Goal: Obtain resource: Download file/media

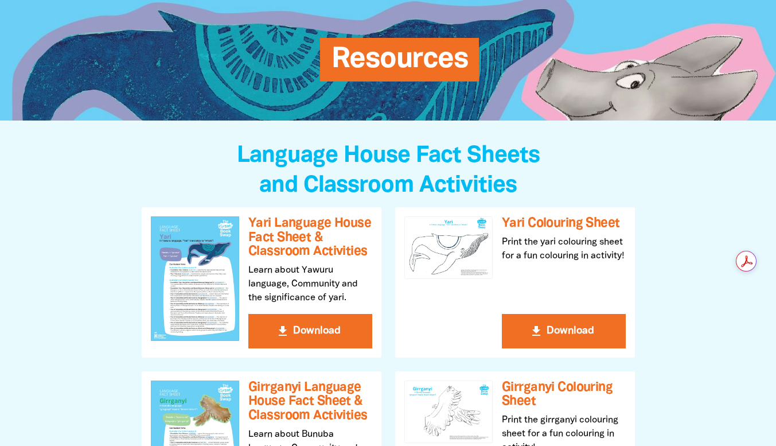
scroll to position [230, 0]
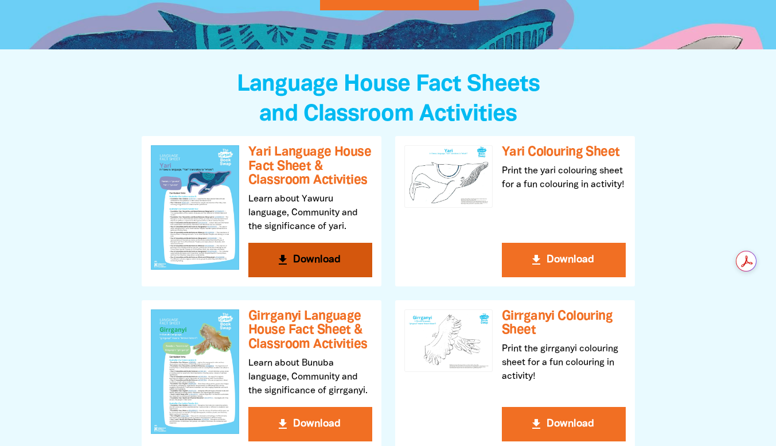
click at [322, 257] on button "get_app Download" at bounding box center [310, 260] width 124 height 34
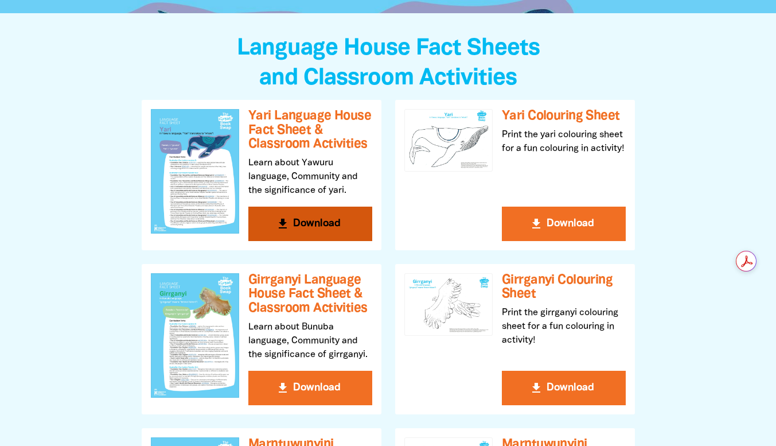
scroll to position [287, 0]
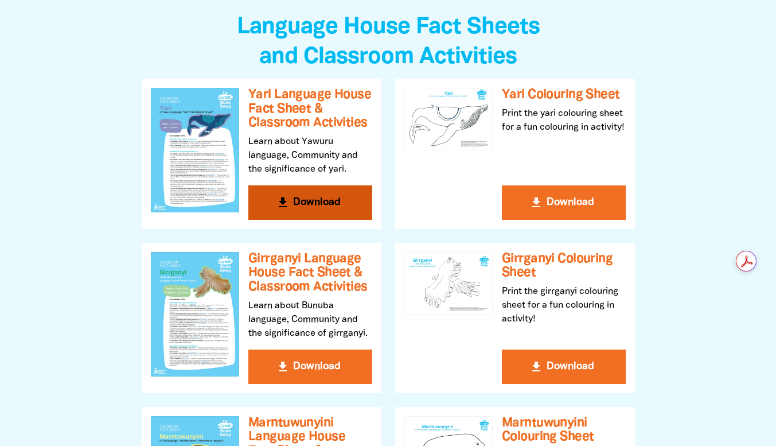
click at [325, 204] on button "get_app Download" at bounding box center [310, 202] width 124 height 34
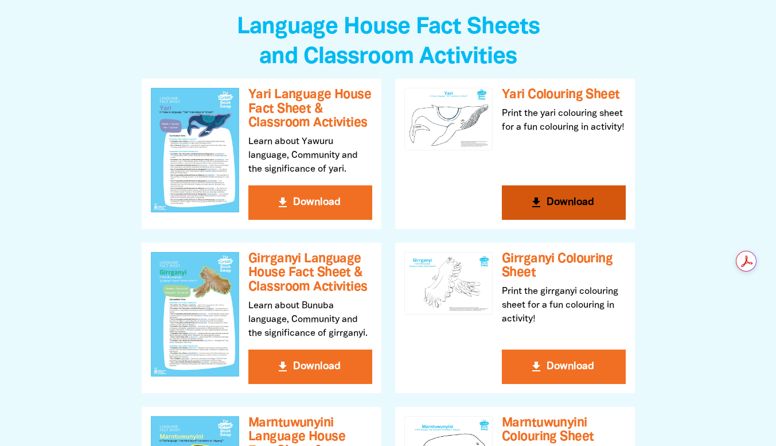
click at [554, 199] on button "get_app Download" at bounding box center [564, 202] width 124 height 34
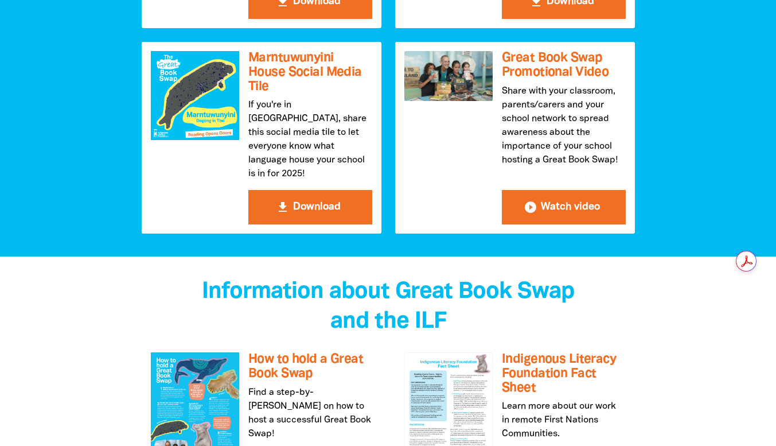
scroll to position [1836, 0]
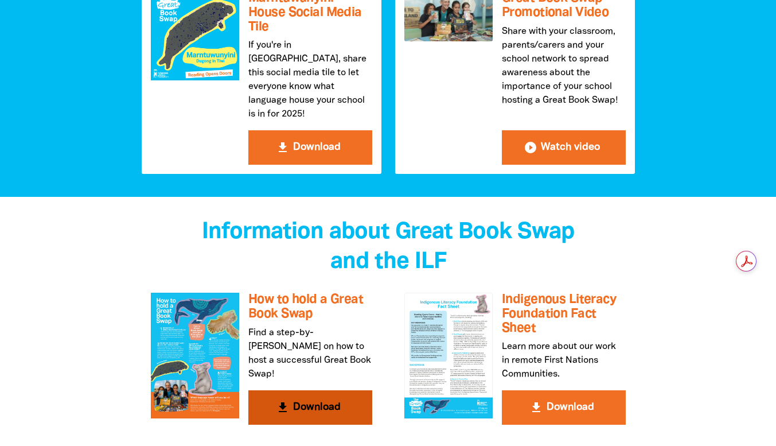
click at [296, 390] on button "get_app Download" at bounding box center [310, 407] width 124 height 34
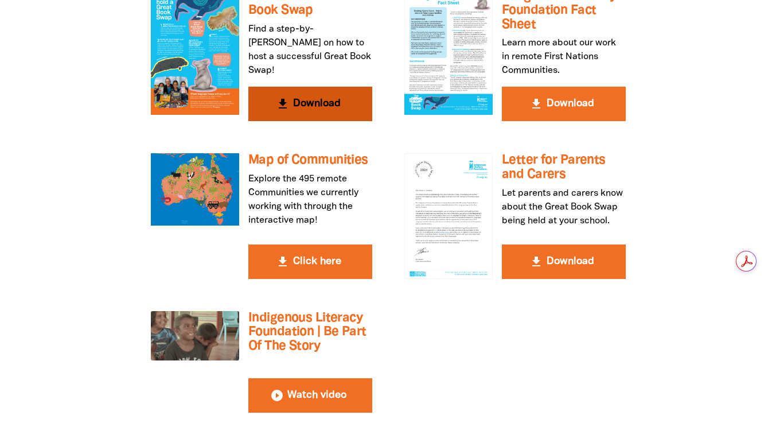
scroll to position [2181, 0]
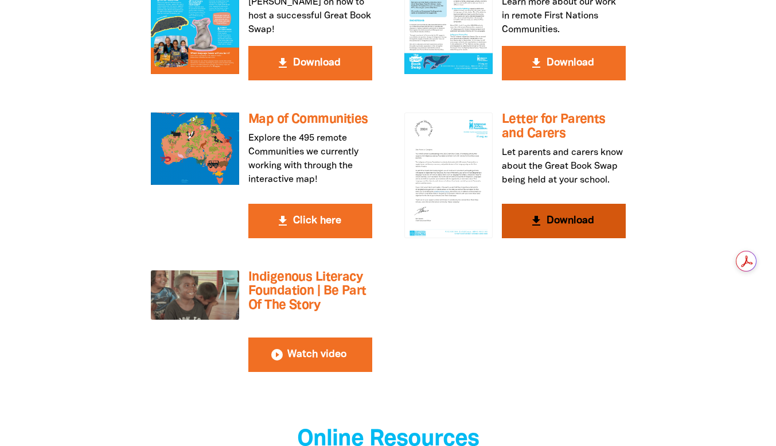
click at [560, 204] on button "get_app Download" at bounding box center [564, 221] width 124 height 34
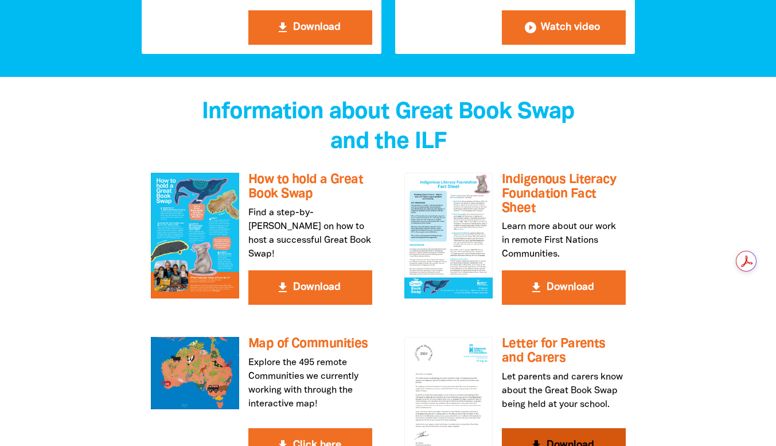
scroll to position [1951, 0]
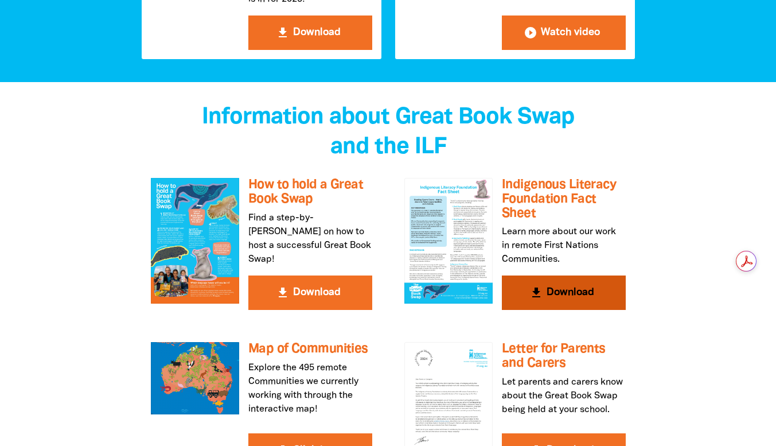
click at [553, 275] on button "get_app Download" at bounding box center [564, 292] width 124 height 34
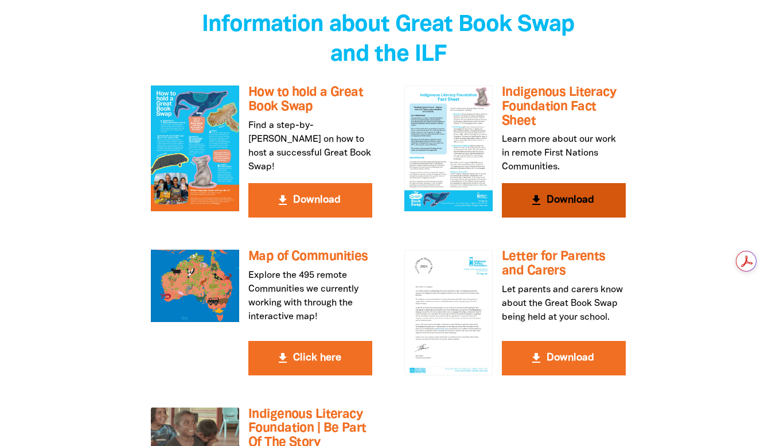
scroll to position [2066, 0]
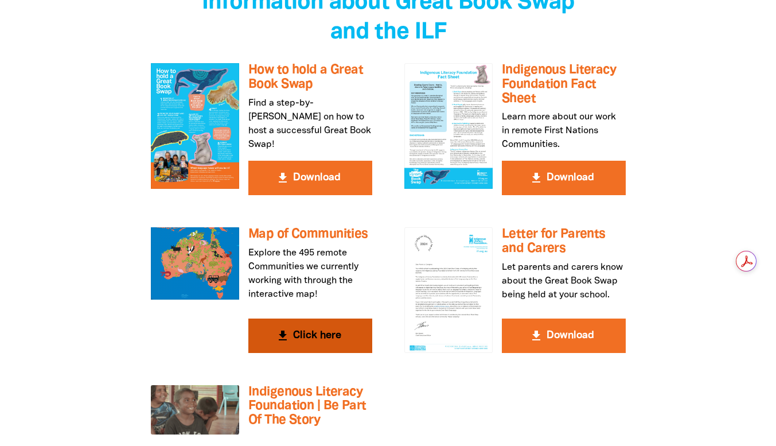
click at [297, 227] on h3 "Map of Communities" at bounding box center [310, 234] width 124 height 14
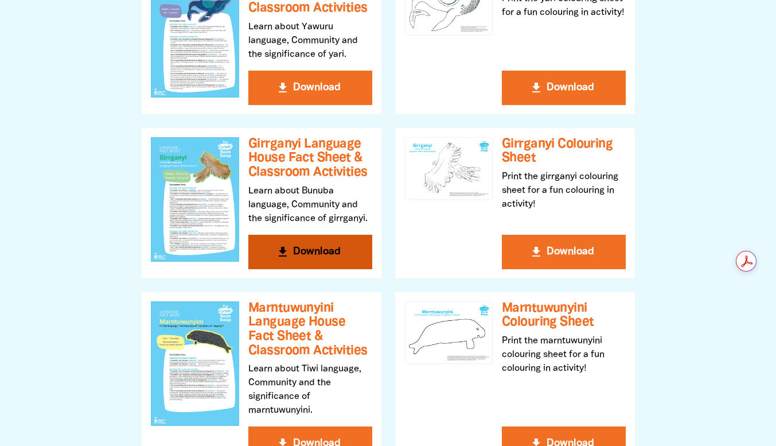
scroll to position [0, 0]
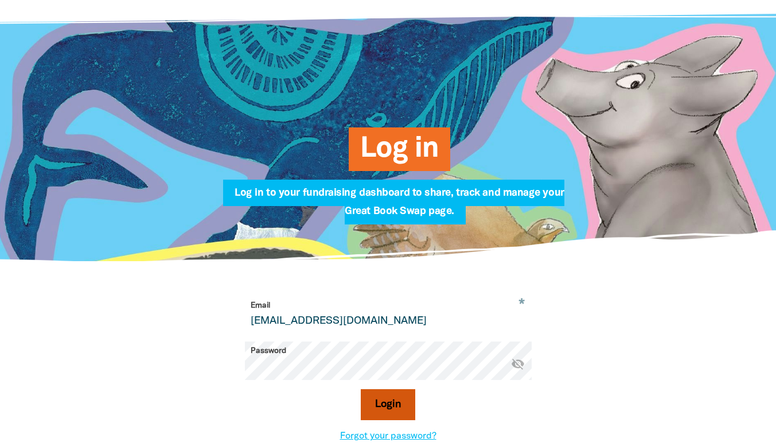
click at [398, 409] on button "Login" at bounding box center [388, 404] width 55 height 31
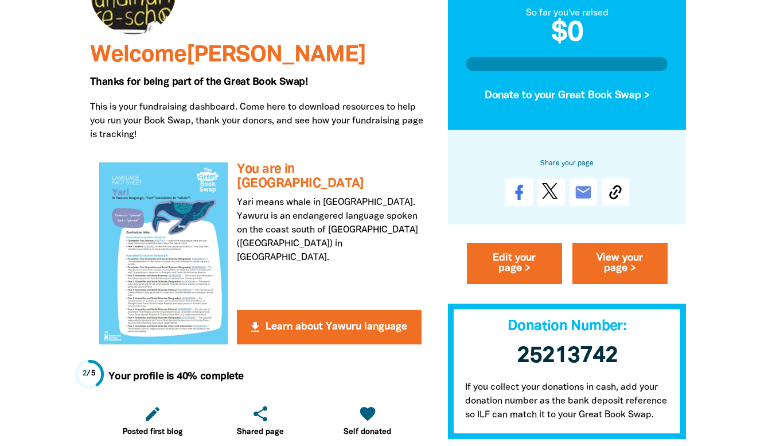
scroll to position [57, 0]
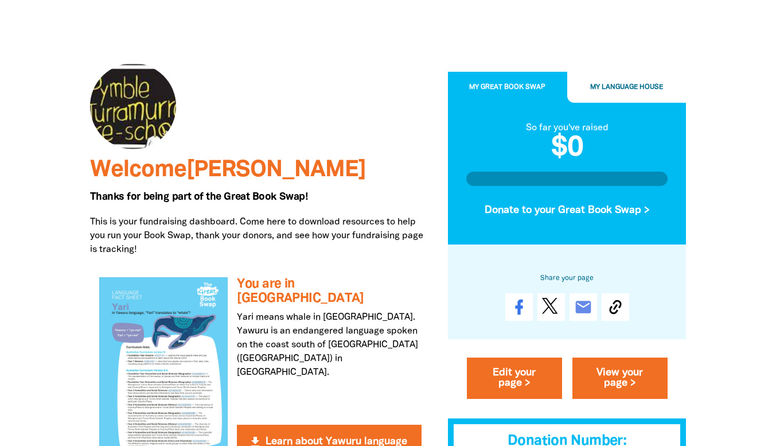
click at [492, 84] on span "My Great Book Swap" at bounding box center [507, 87] width 76 height 6
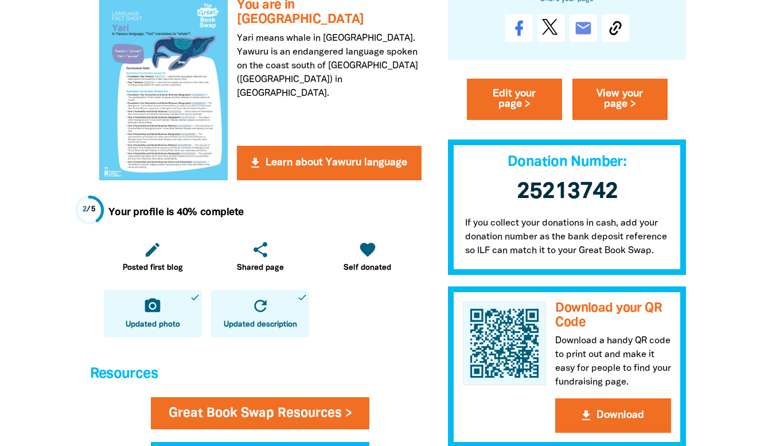
scroll to position [115, 0]
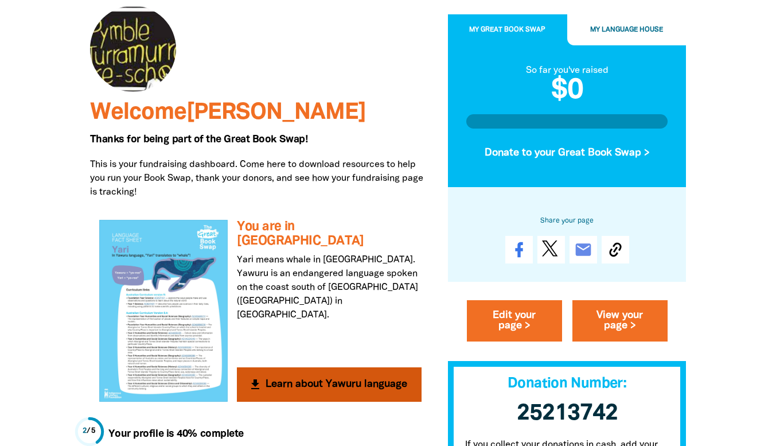
click at [319, 387] on button "get_app Learn about Yawuru language" at bounding box center [329, 384] width 184 height 34
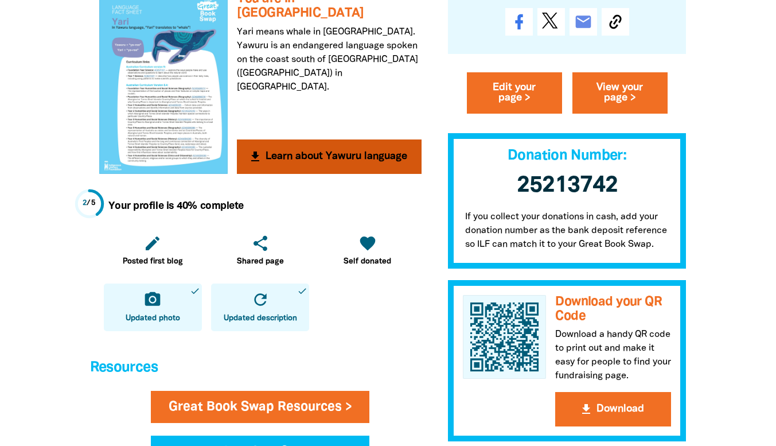
scroll to position [344, 0]
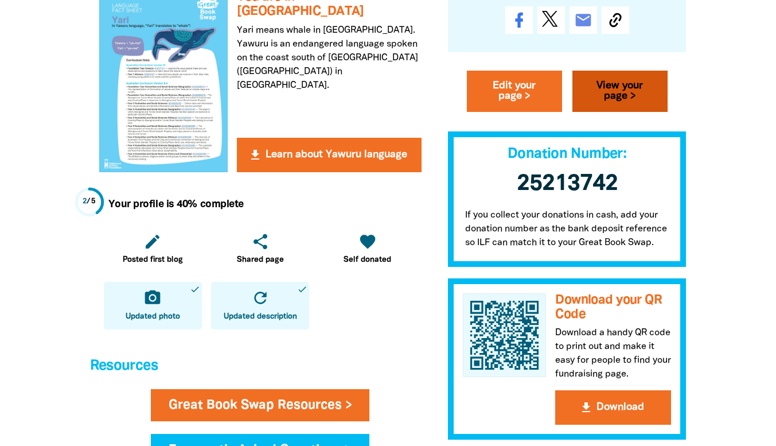
click at [592, 88] on link "View your page >" at bounding box center [620, 91] width 95 height 41
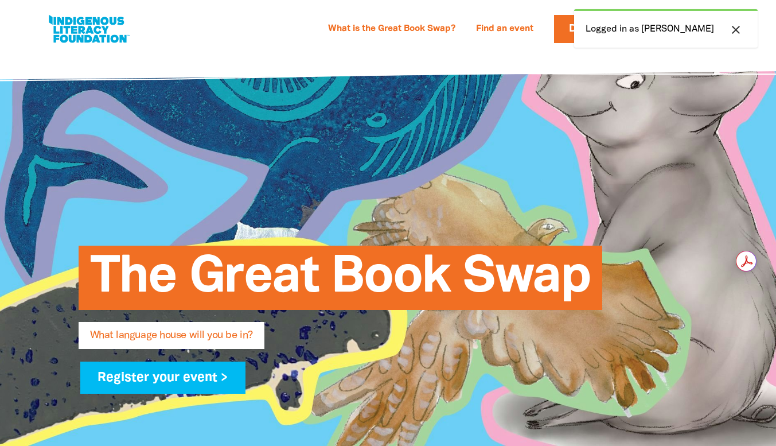
select select "early-learning"
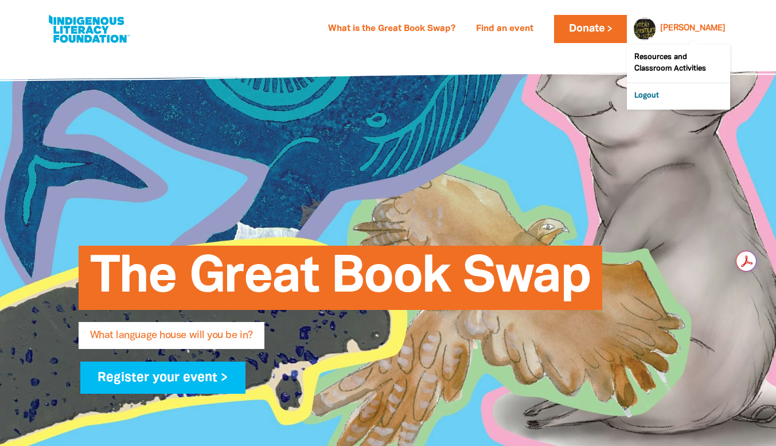
click at [651, 94] on link "Logout" at bounding box center [678, 96] width 103 height 26
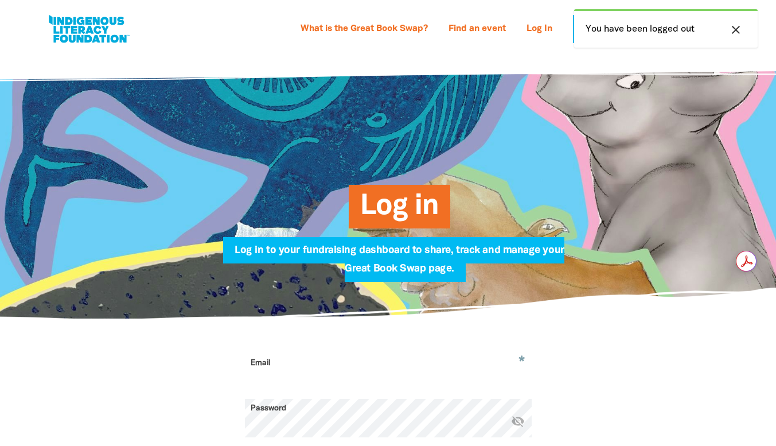
type input "info@pymbleturrapreschool.org.au"
